Goal: Transaction & Acquisition: Subscribe to service/newsletter

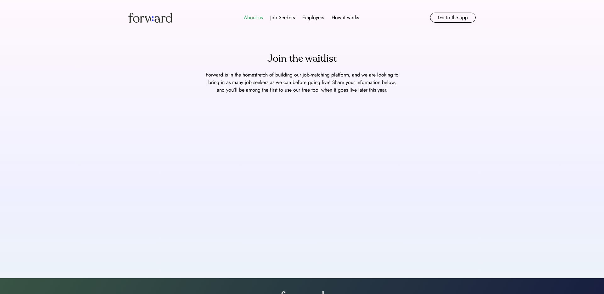
click at [278, 16] on div "Job Seekers" at bounding box center [282, 18] width 25 height 8
click at [284, 63] on div "Email Newsletter" at bounding box center [290, 66] width 35 height 8
